Goal: Task Accomplishment & Management: Complete application form

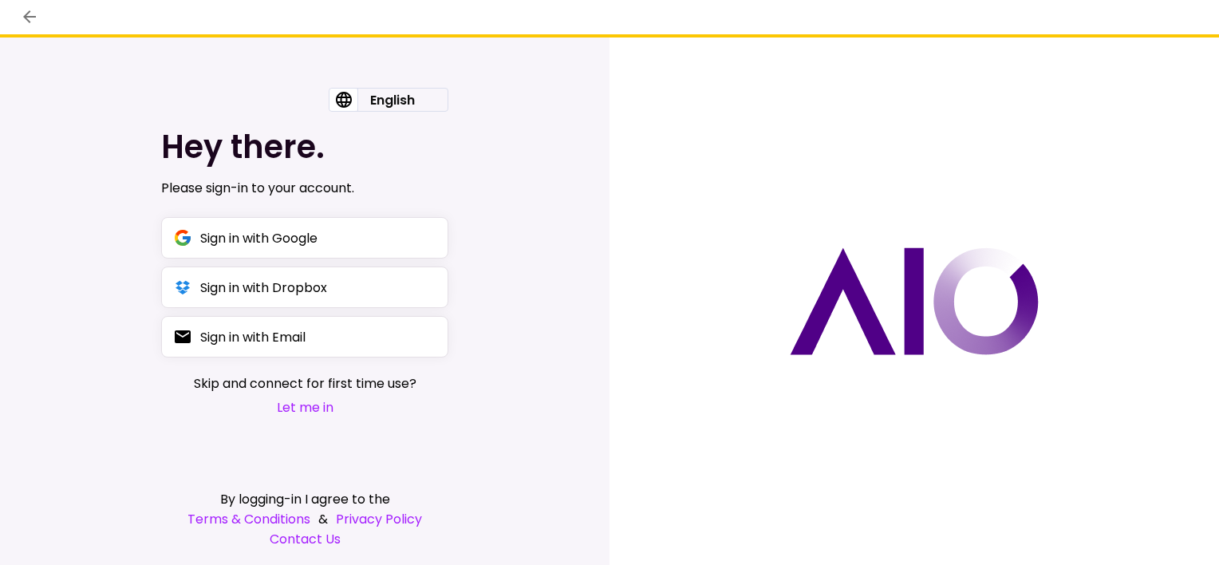
click at [308, 410] on button "Let me in" at bounding box center [305, 407] width 223 height 20
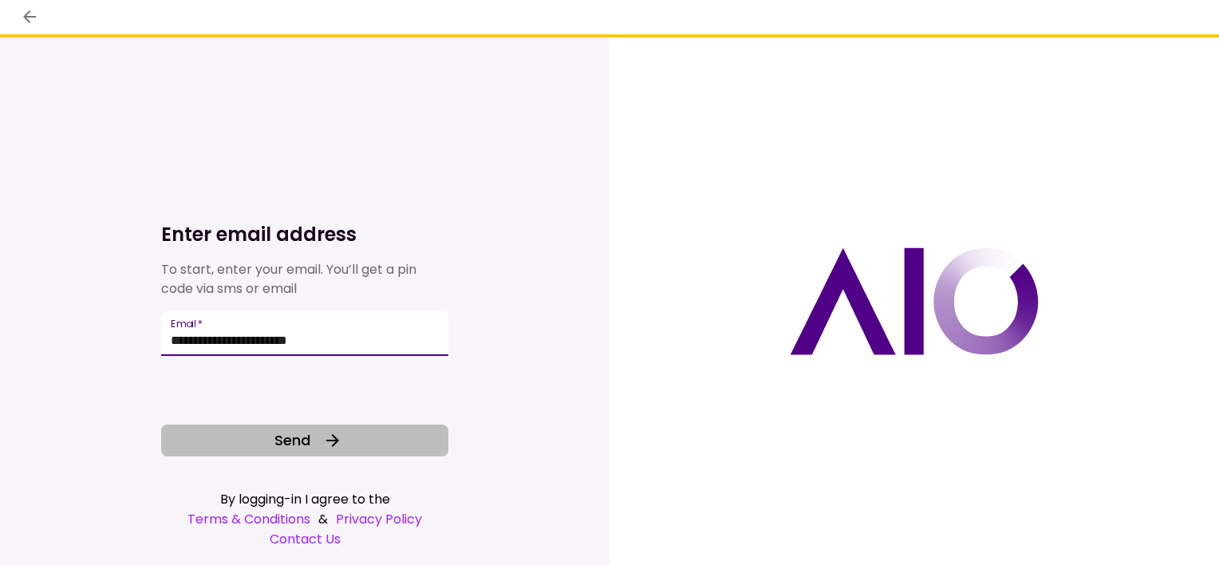
type input "**********"
click at [291, 444] on span "Send" at bounding box center [292, 440] width 36 height 22
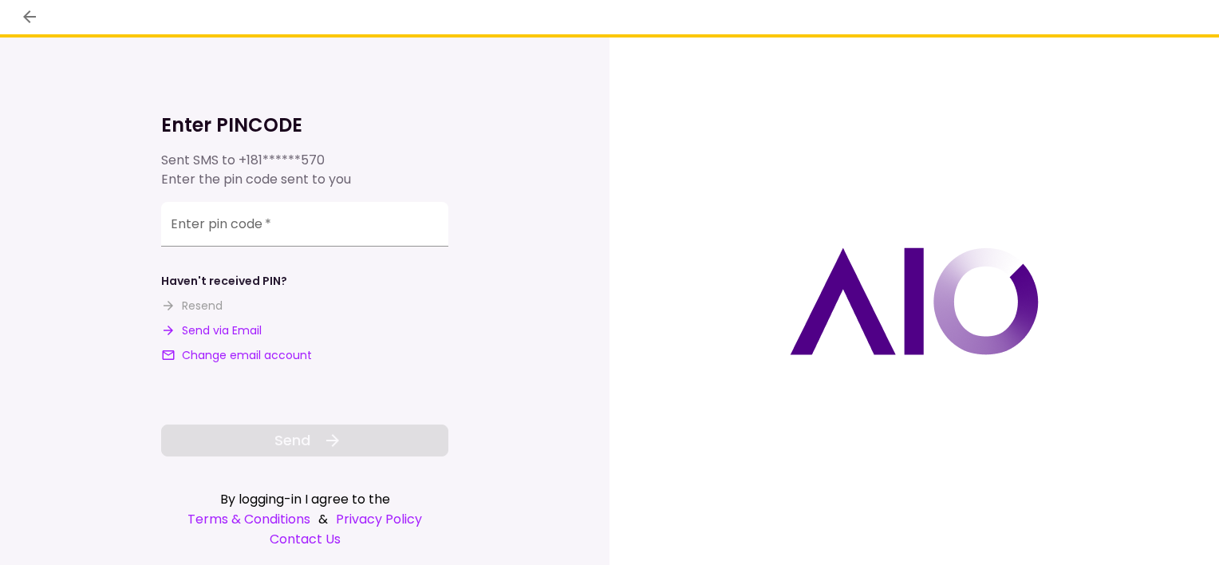
click at [246, 329] on button "Send via Email" at bounding box center [211, 330] width 101 height 17
click at [252, 231] on div "**********" at bounding box center [304, 226] width 287 height 45
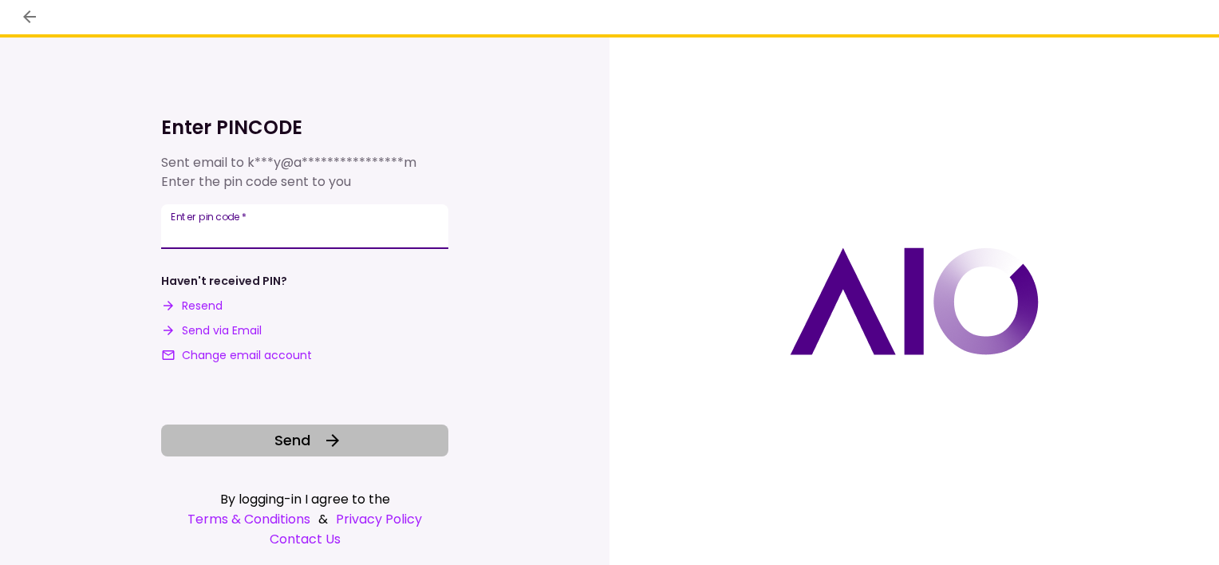
type input "******"
click at [308, 438] on span "Send" at bounding box center [292, 440] width 36 height 22
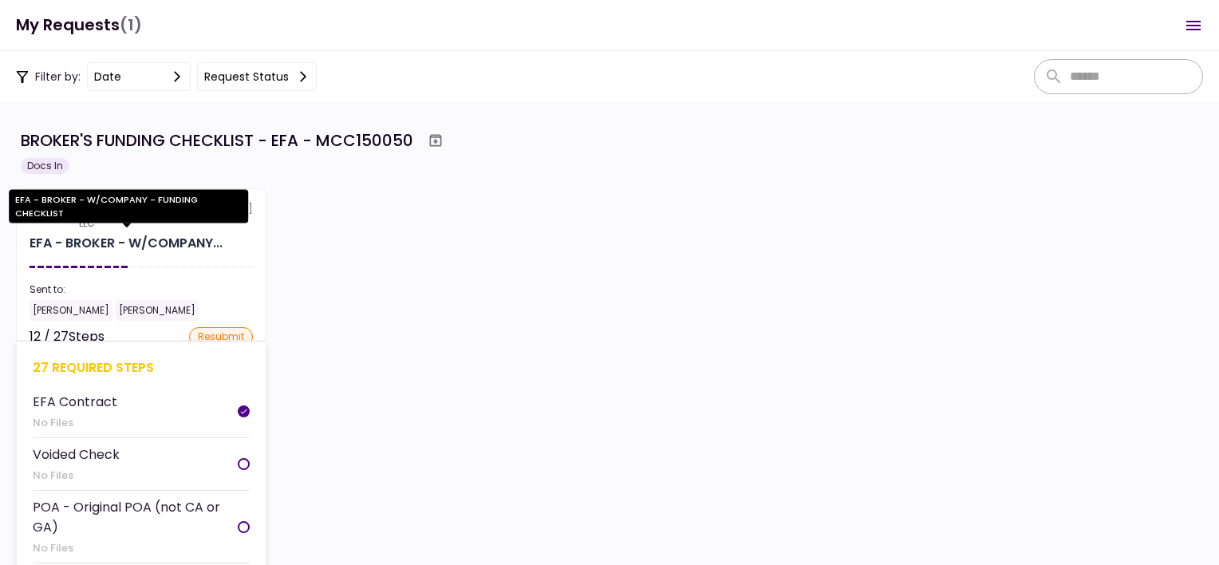
click at [85, 239] on div "EFA - BROKER - W/COMPANY..." at bounding box center [126, 243] width 193 height 19
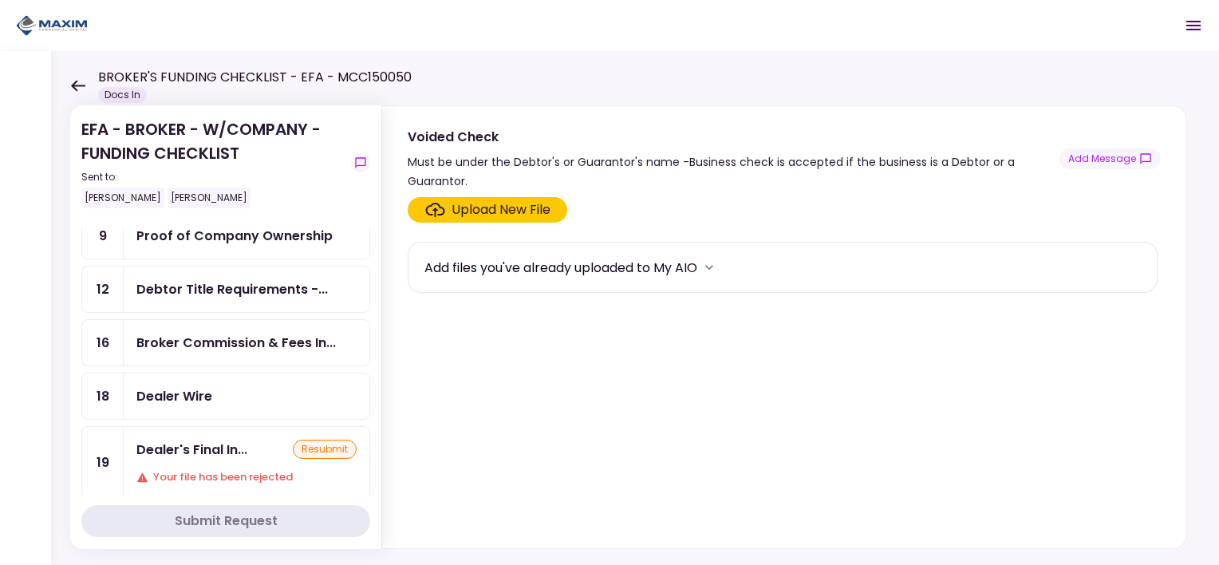
scroll to position [479, 0]
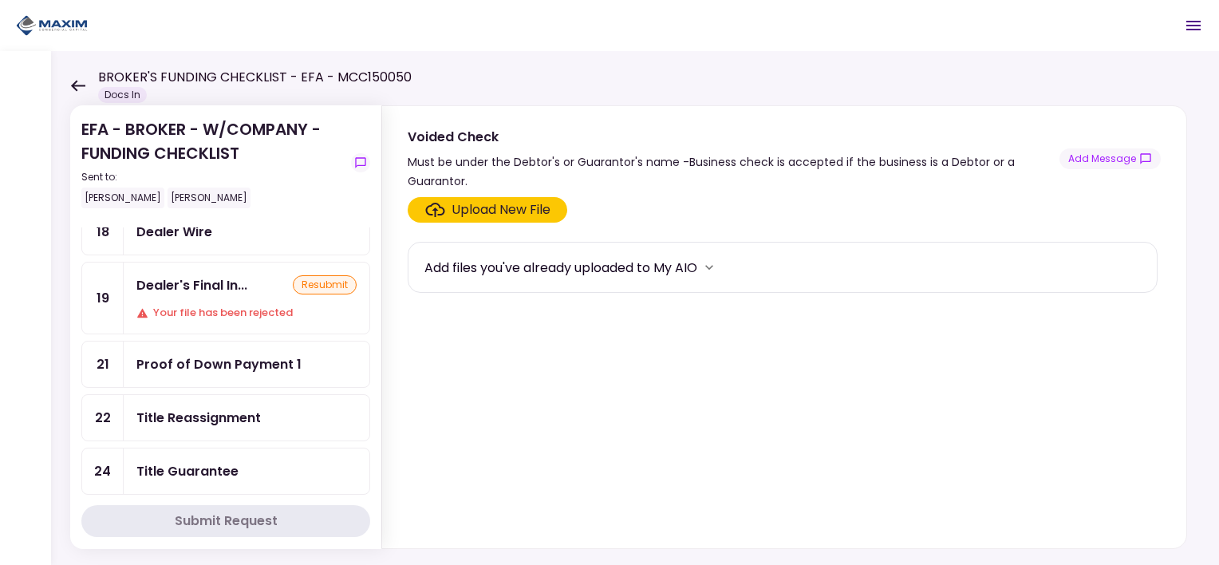
click at [310, 275] on div "resubmit" at bounding box center [325, 284] width 64 height 19
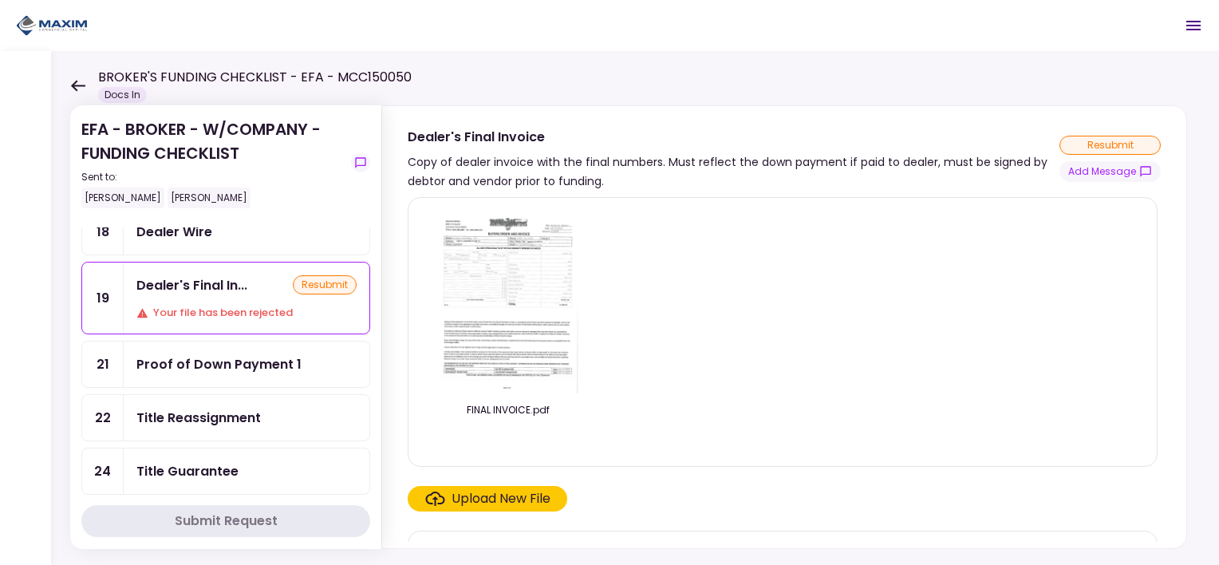
click at [514, 495] on div "Upload New File" at bounding box center [501, 498] width 99 height 19
click at [0, 0] on input "Upload New File" at bounding box center [0, 0] width 0 height 0
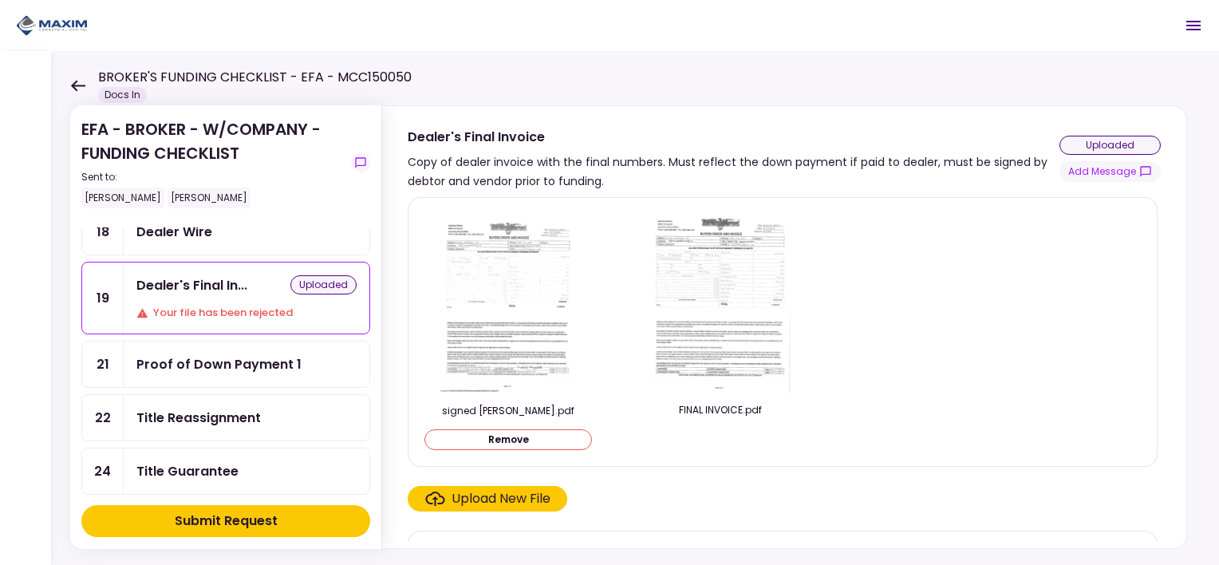
click at [283, 516] on button "Submit Request" at bounding box center [225, 521] width 289 height 32
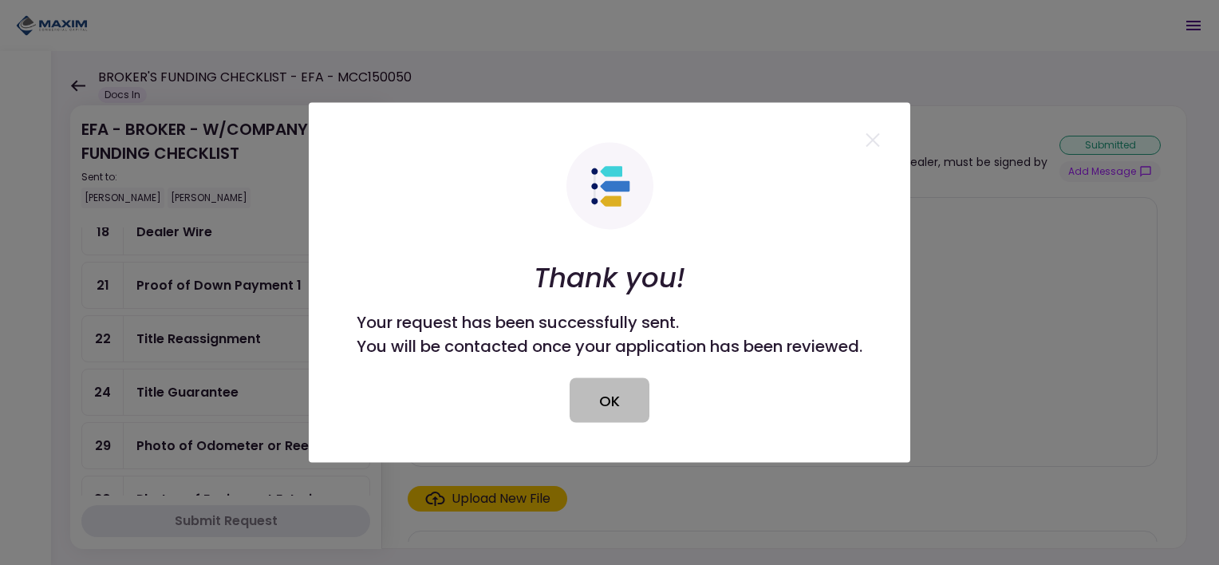
click at [583, 396] on button "OK" at bounding box center [610, 400] width 80 height 45
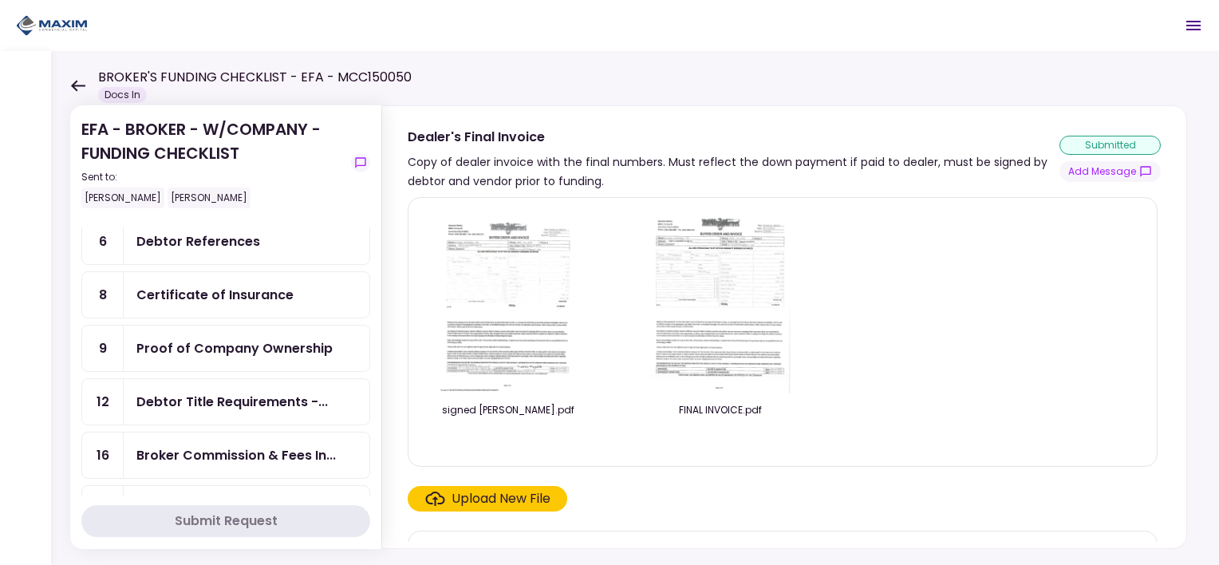
scroll to position [239, 0]
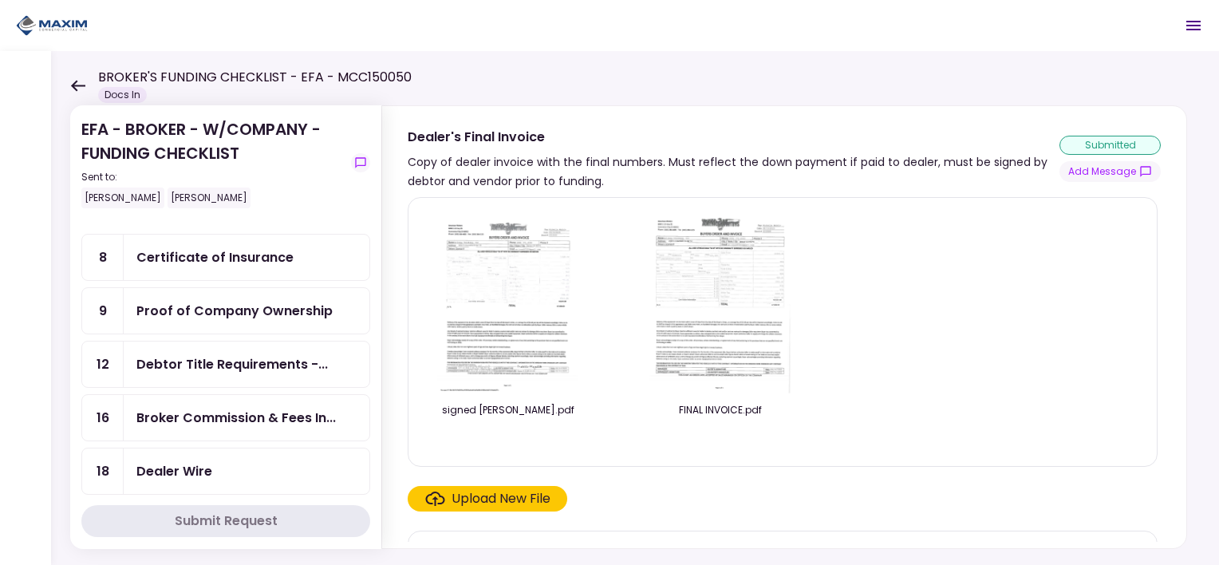
click at [287, 301] on div "Proof of Company Ownership" at bounding box center [234, 311] width 196 height 20
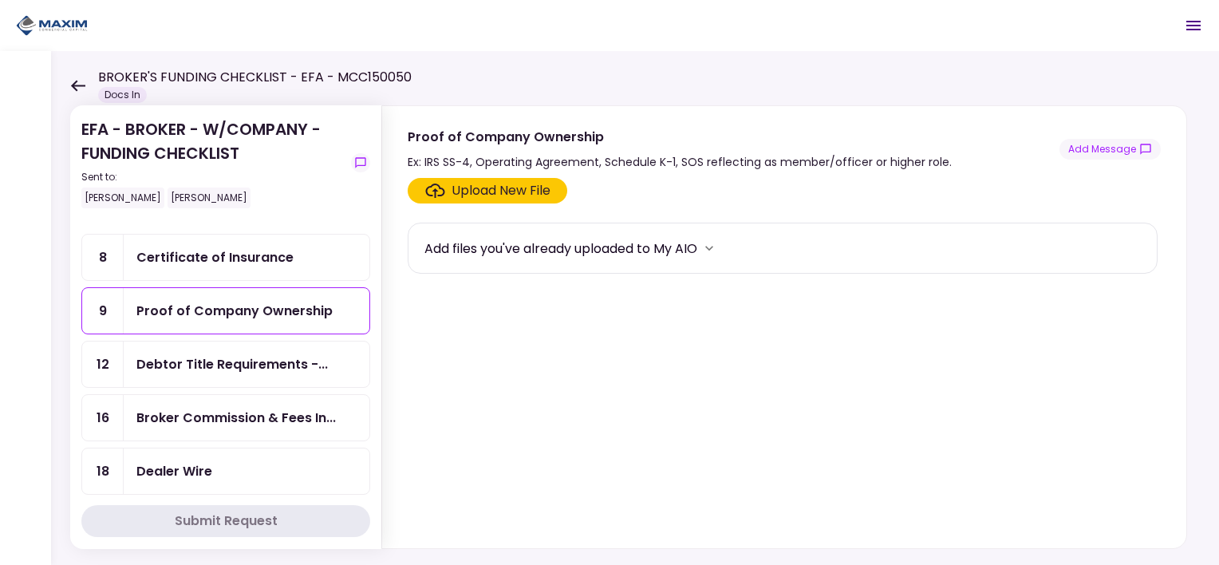
click at [476, 193] on div "Upload New File" at bounding box center [501, 190] width 99 height 19
click at [0, 0] on input "Upload New File" at bounding box center [0, 0] width 0 height 0
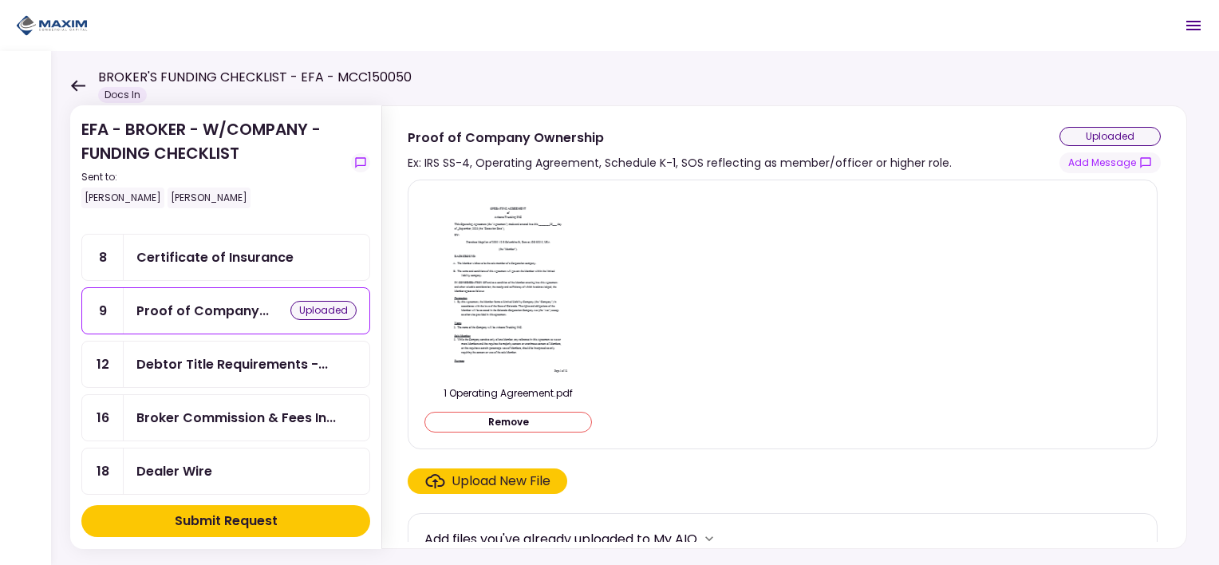
click at [225, 520] on div "Submit Request" at bounding box center [226, 520] width 103 height 19
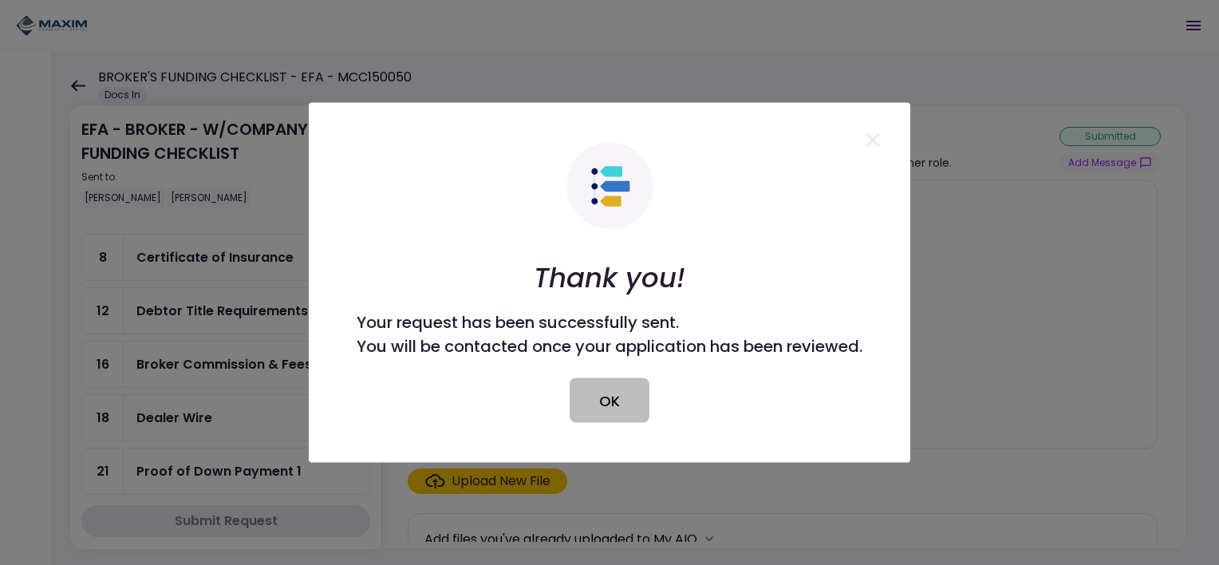
click at [623, 394] on button "OK" at bounding box center [610, 400] width 80 height 45
